Goal: Task Accomplishment & Management: Manage account settings

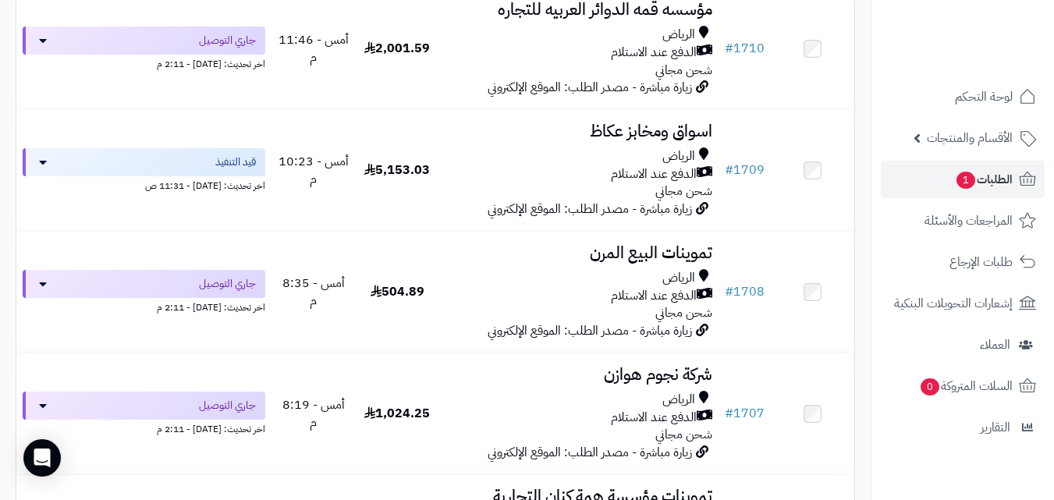
scroll to position [2485, 0]
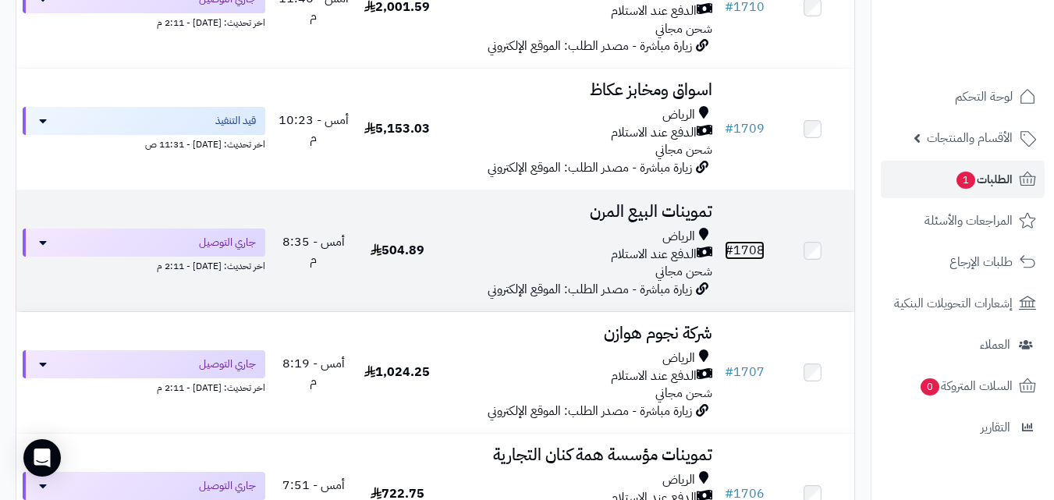
click at [744, 258] on link "# 1708" at bounding box center [745, 250] width 40 height 19
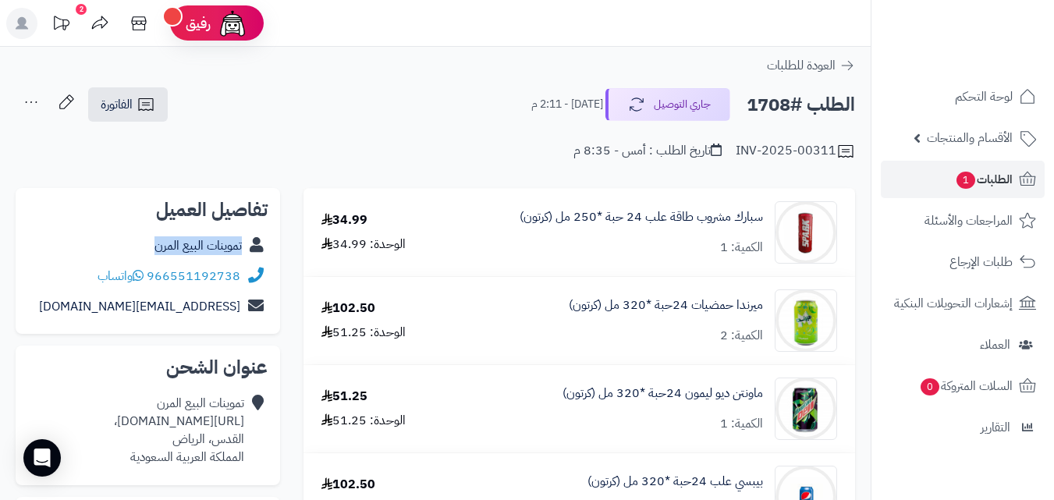
copy div "تموينات البيع المرن"
drag, startPoint x: 138, startPoint y: 246, endPoint x: 254, endPoint y: 251, distance: 115.6
click at [254, 251] on div "تموينات البيع المرن" at bounding box center [148, 246] width 240 height 30
click at [140, 98] on icon at bounding box center [146, 104] width 19 height 19
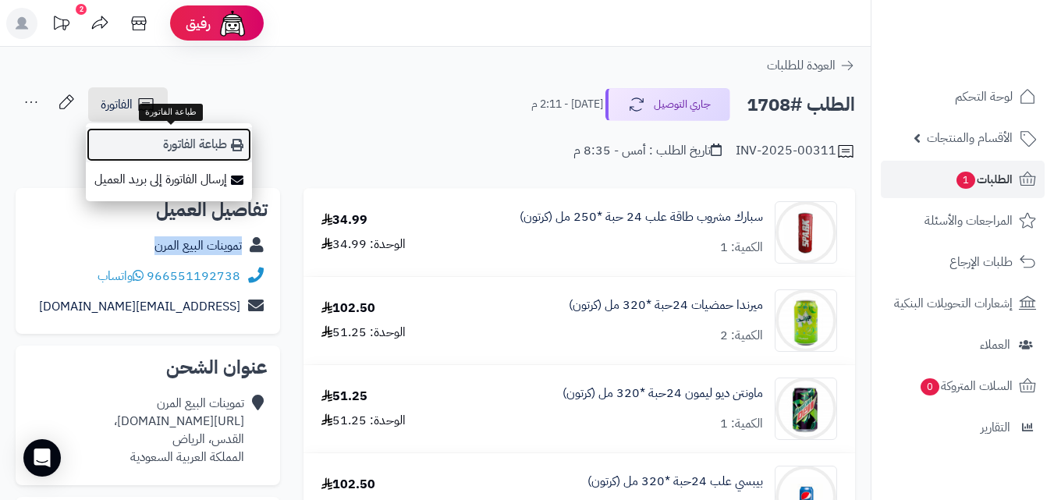
click at [213, 148] on link "طباعة الفاتورة" at bounding box center [169, 144] width 166 height 35
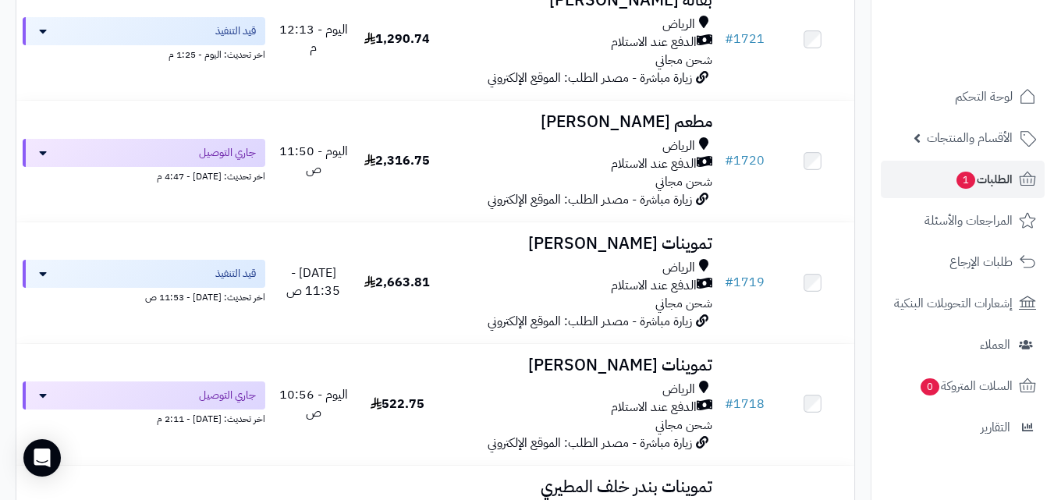
scroll to position [1008, 0]
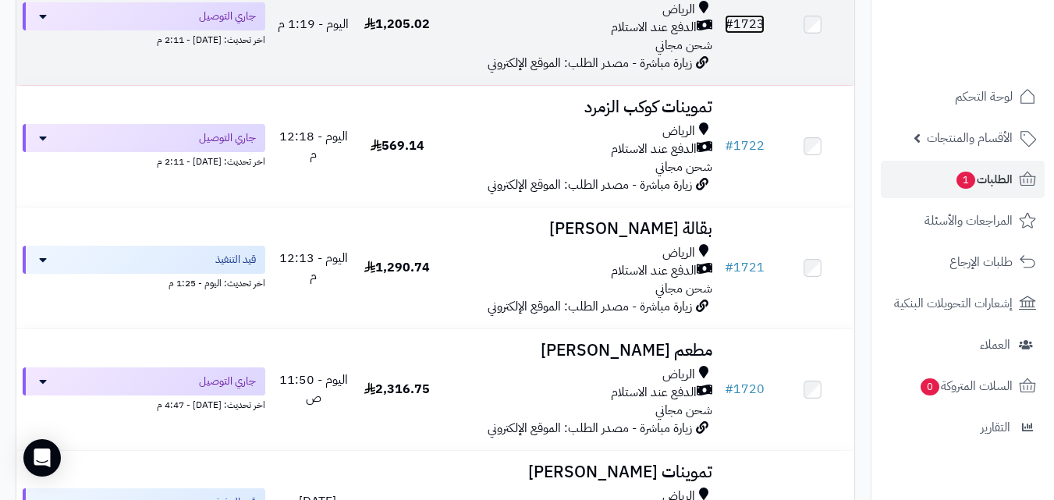
click at [748, 31] on link "# 1723" at bounding box center [745, 24] width 40 height 19
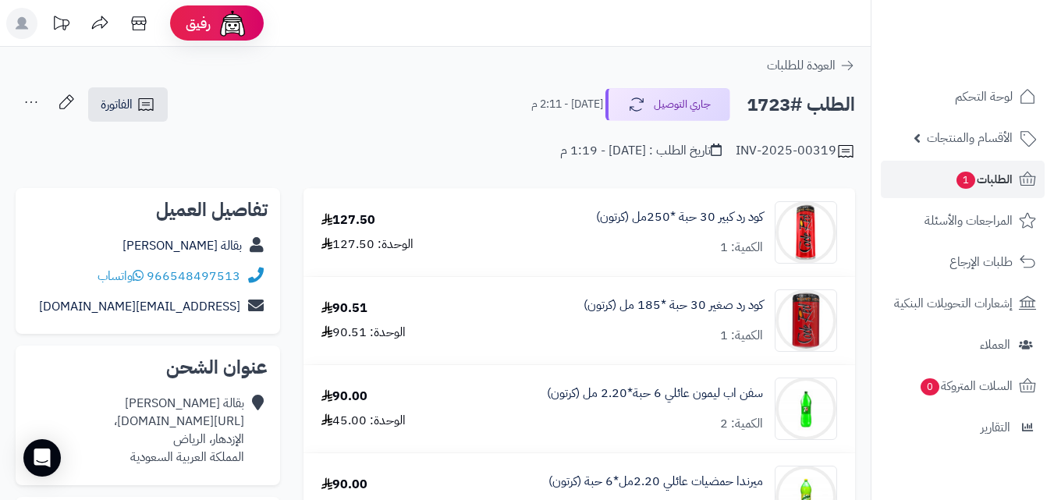
copy div "بقالة [PERSON_NAME]"
drag, startPoint x: 120, startPoint y: 242, endPoint x: 247, endPoint y: 247, distance: 126.5
click at [247, 247] on div "بقالة [PERSON_NAME]" at bounding box center [148, 246] width 240 height 30
click at [130, 104] on span "الفاتورة" at bounding box center [117, 104] width 32 height 19
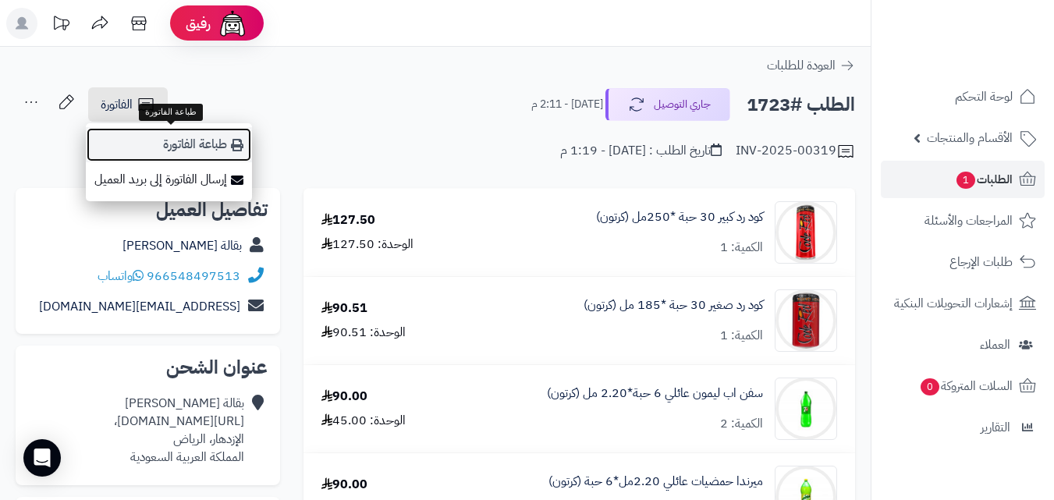
click at [203, 136] on link "طباعة الفاتورة" at bounding box center [169, 144] width 166 height 35
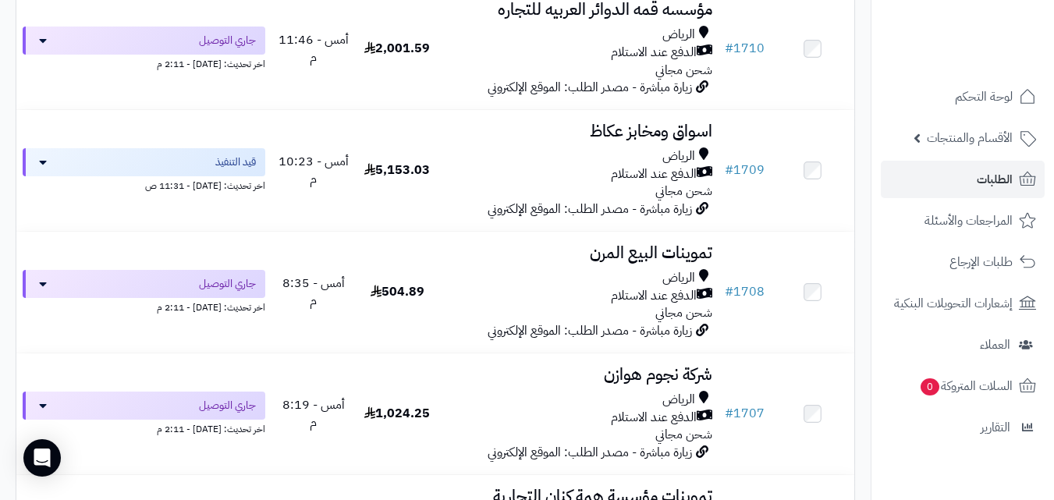
scroll to position [2506, 0]
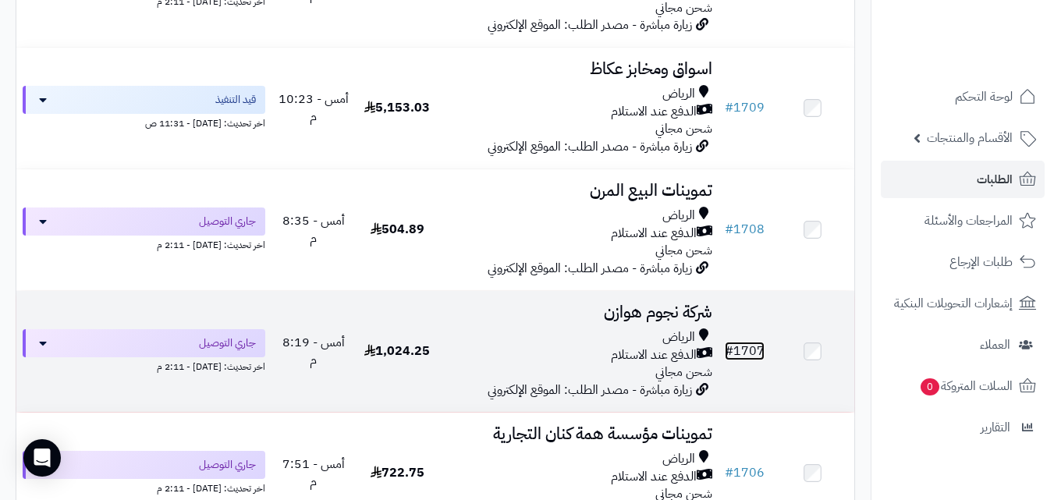
click at [753, 360] on link "# 1707" at bounding box center [745, 351] width 40 height 19
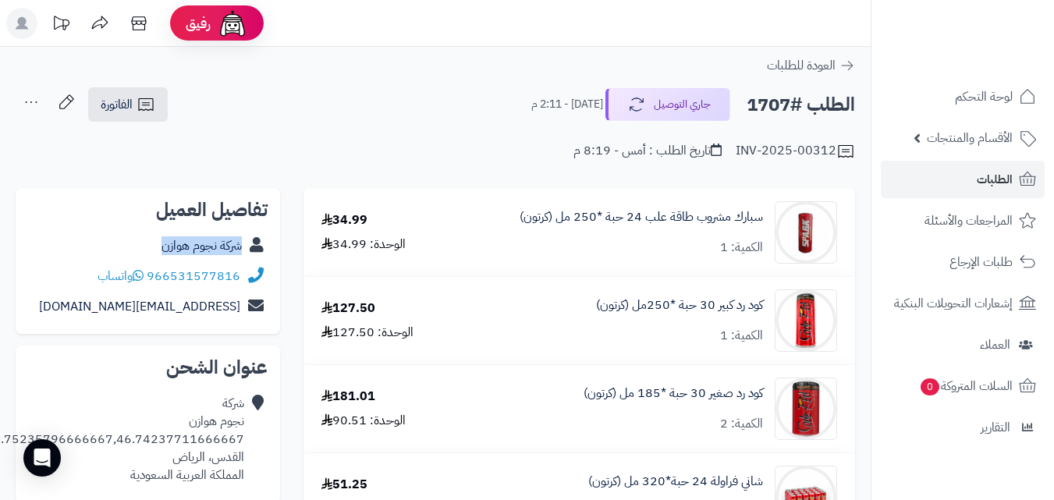
copy div "شركة نجوم هوازن"
drag, startPoint x: 155, startPoint y: 244, endPoint x: 251, endPoint y: 251, distance: 96.3
click at [251, 251] on div "شركة نجوم هوازن" at bounding box center [148, 246] width 240 height 30
click at [151, 106] on icon at bounding box center [146, 104] width 19 height 19
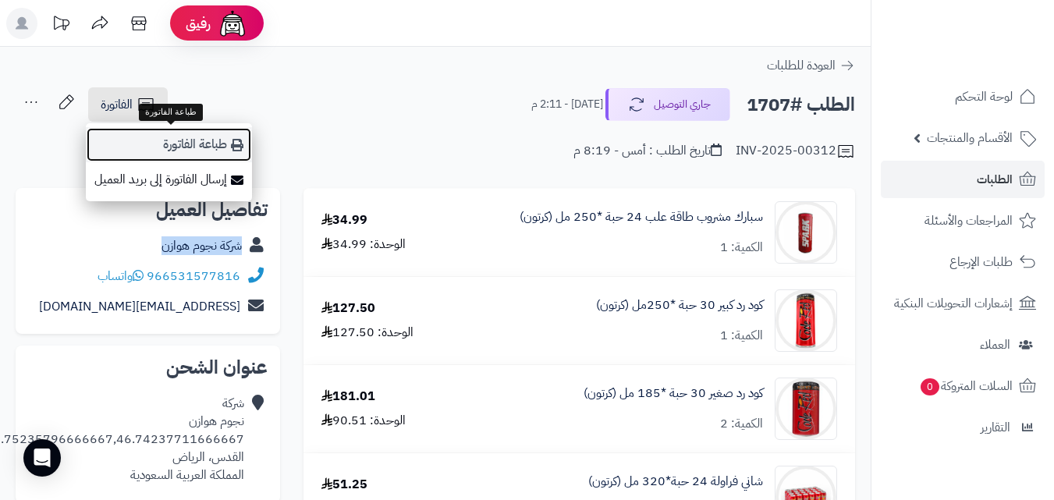
click at [215, 141] on link "طباعة الفاتورة" at bounding box center [169, 144] width 166 height 35
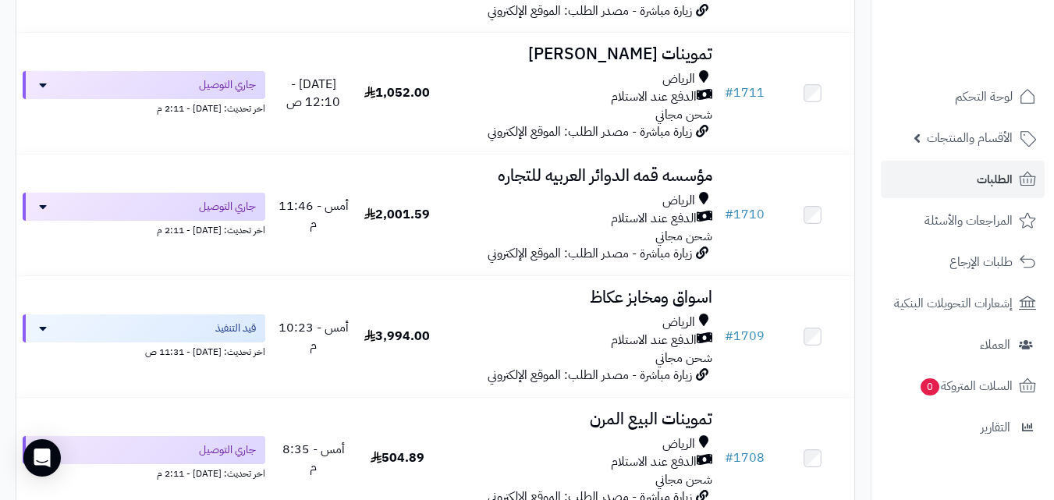
scroll to position [2215, 0]
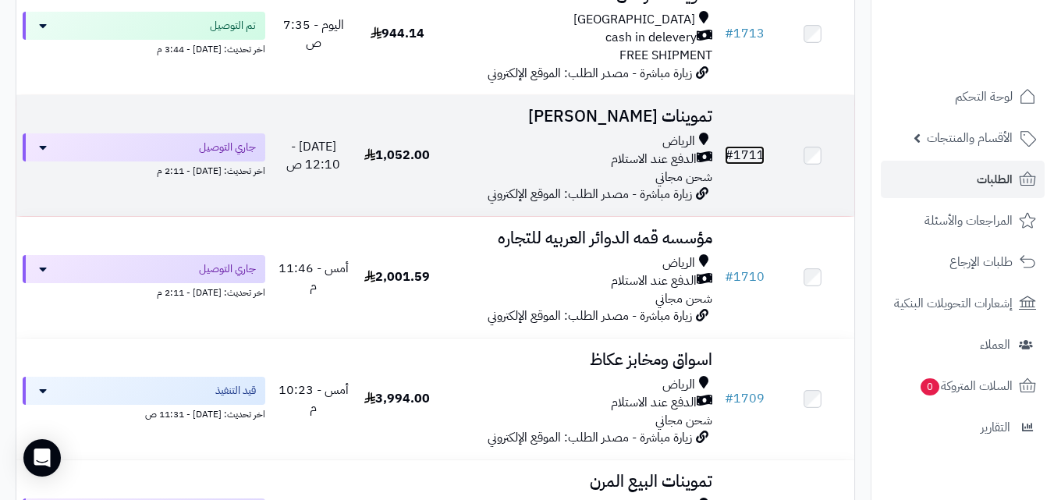
click at [750, 165] on link "# 1711" at bounding box center [745, 155] width 40 height 19
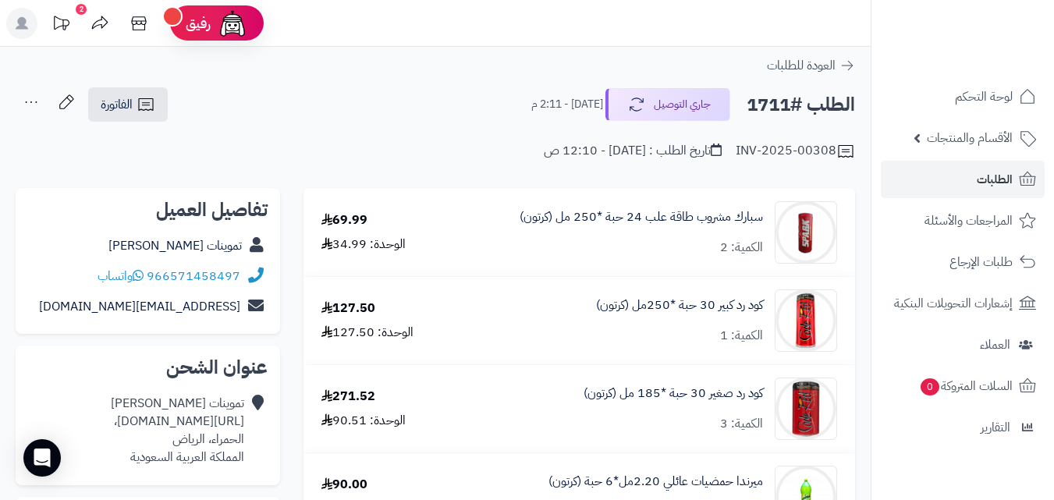
copy div "تموينات [PERSON_NAME]"
drag, startPoint x: 105, startPoint y: 246, endPoint x: 268, endPoint y: 253, distance: 164.1
click at [268, 253] on div "تفاصيل العميل تموينات [PERSON_NAME] 966571458497 واتساب [EMAIL_ADDRESS][DOMAIN_…" at bounding box center [148, 261] width 265 height 147
click at [121, 110] on span "الفاتورة" at bounding box center [117, 104] width 32 height 19
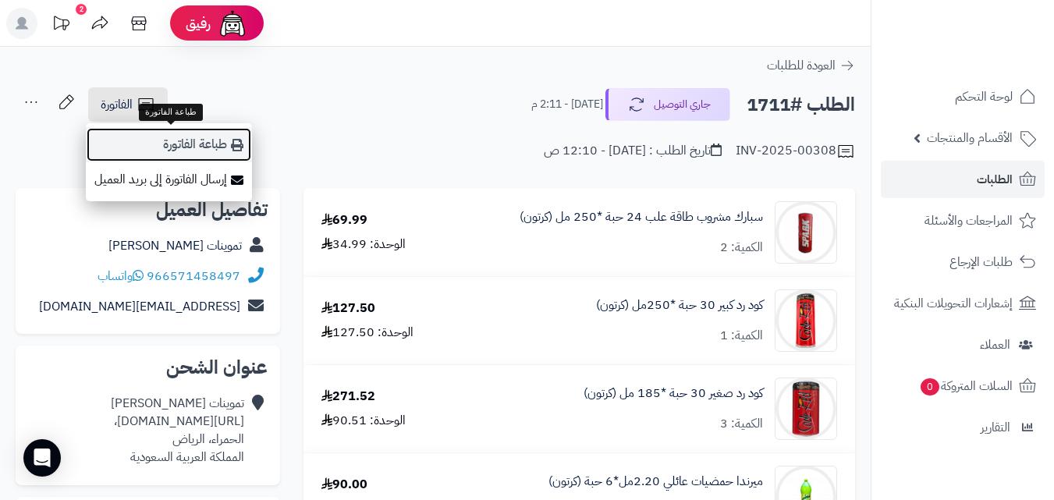
click at [206, 141] on link "طباعة الفاتورة" at bounding box center [169, 144] width 166 height 35
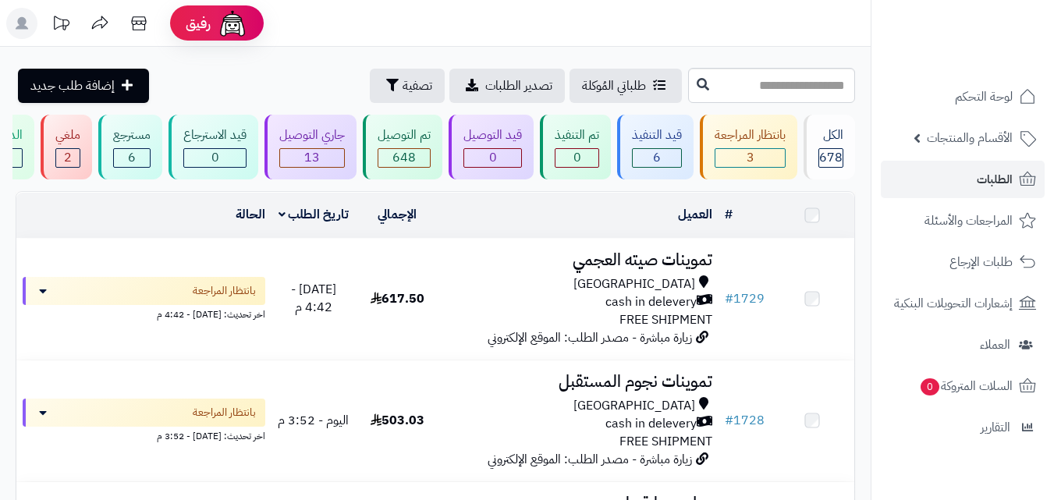
scroll to position [2215, 0]
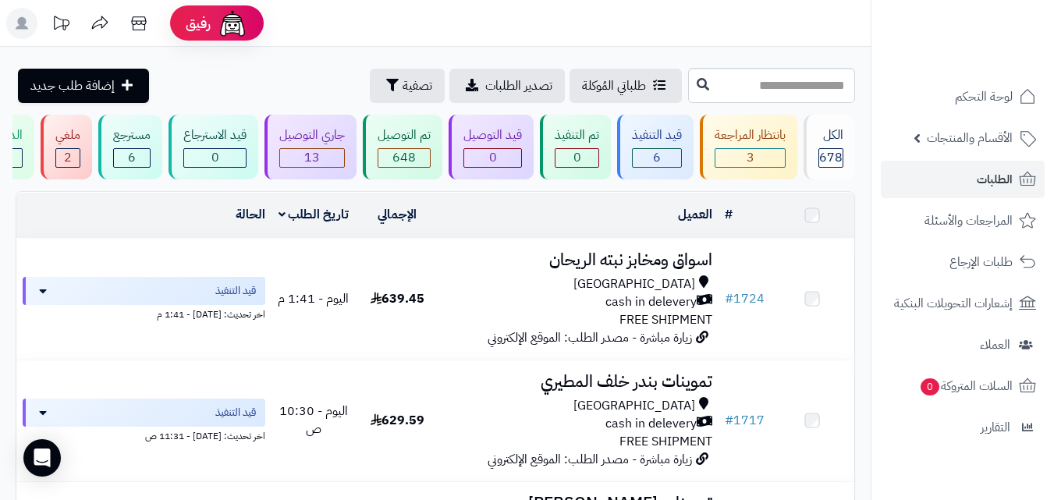
scroll to position [635, 0]
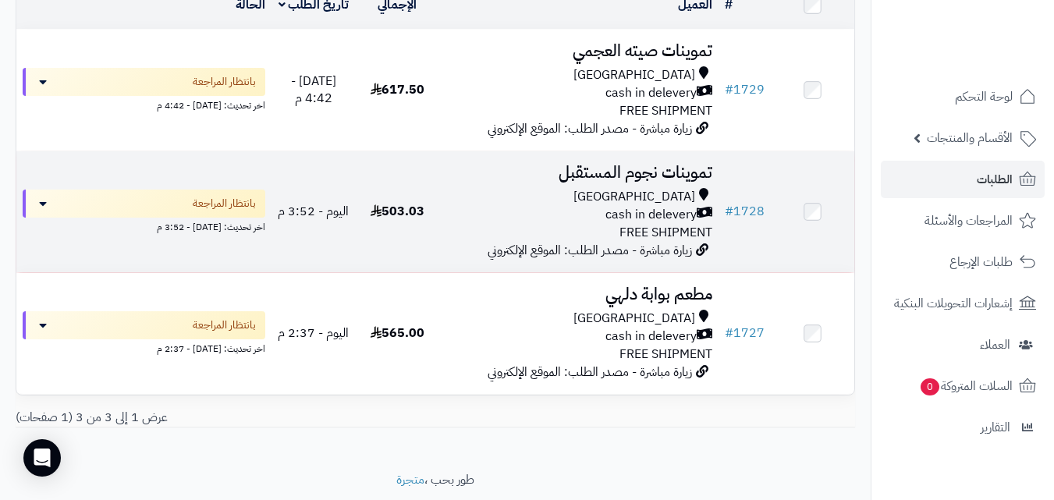
scroll to position [214, 0]
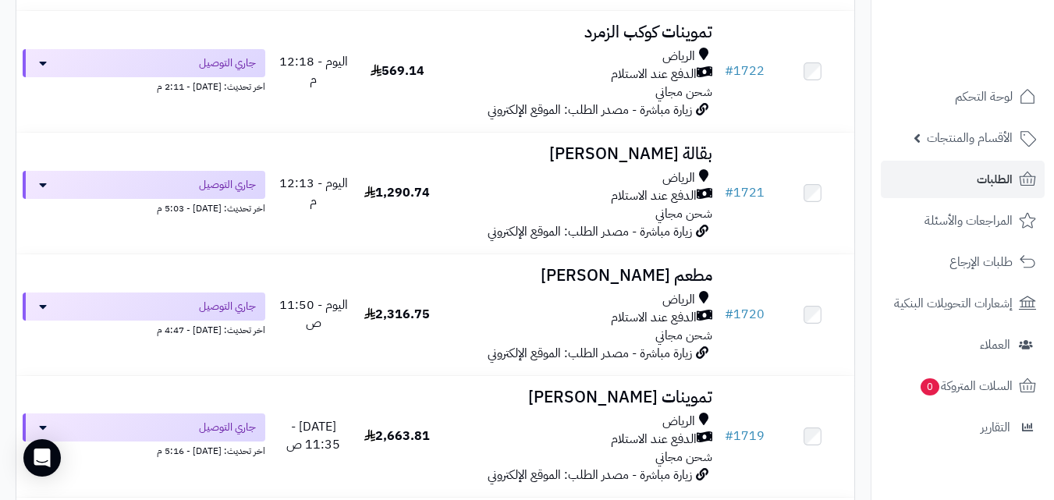
scroll to position [1124, 0]
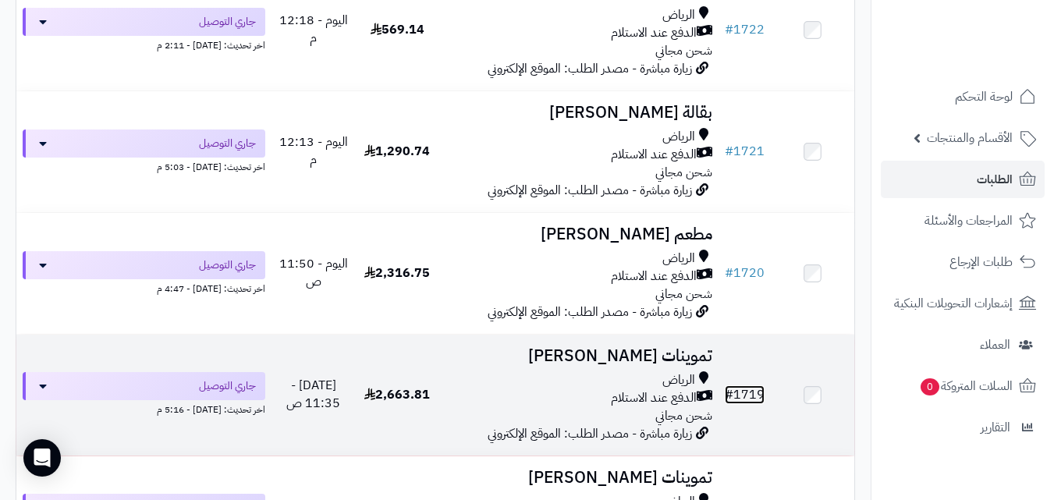
click at [749, 402] on link "# 1719" at bounding box center [745, 395] width 40 height 19
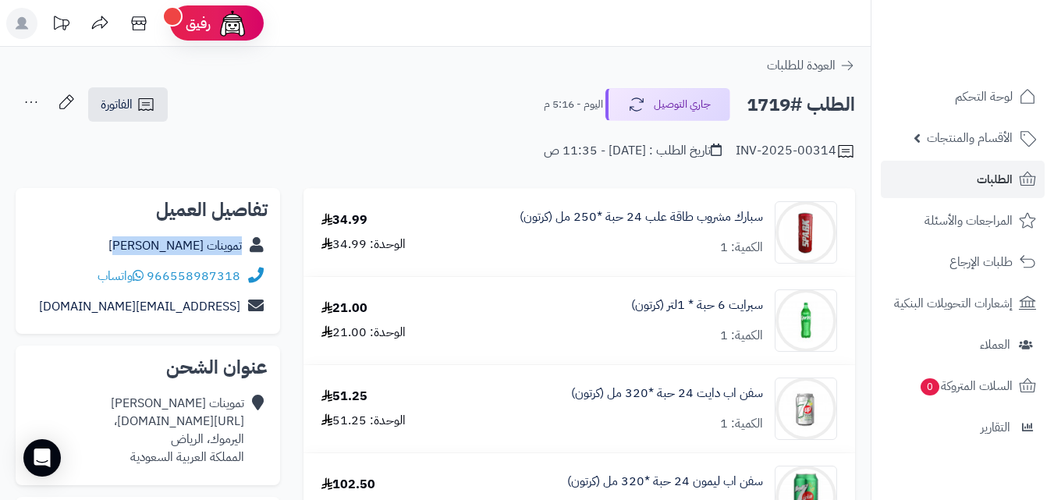
copy div "تموينات [PERSON_NAME]"
drag, startPoint x: 124, startPoint y: 244, endPoint x: 251, endPoint y: 237, distance: 127.4
click at [251, 237] on div "تموينات [PERSON_NAME]" at bounding box center [148, 246] width 240 height 30
